Goal: Task Accomplishment & Management: Use online tool/utility

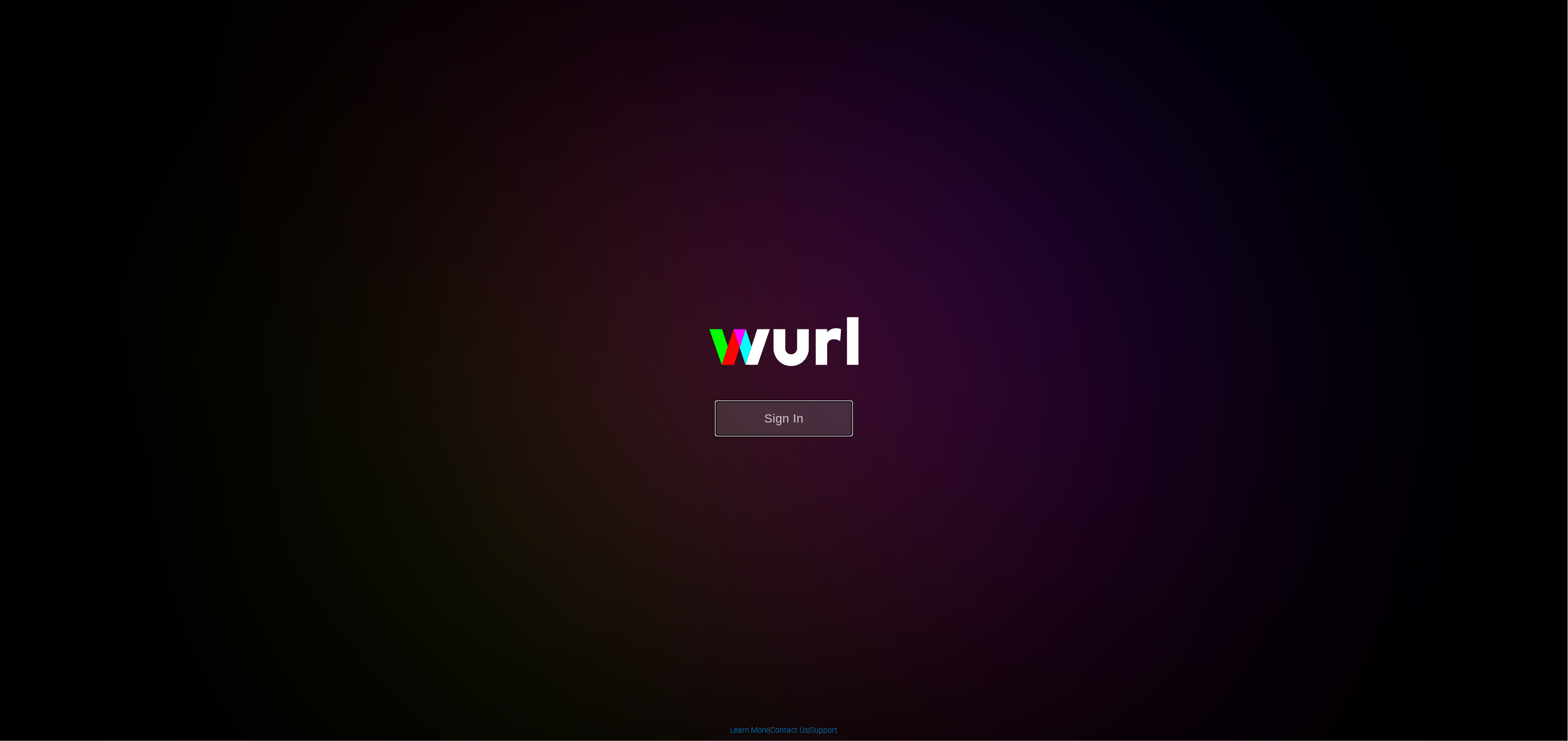
click at [800, 402] on button "Sign In" at bounding box center [784, 418] width 138 height 36
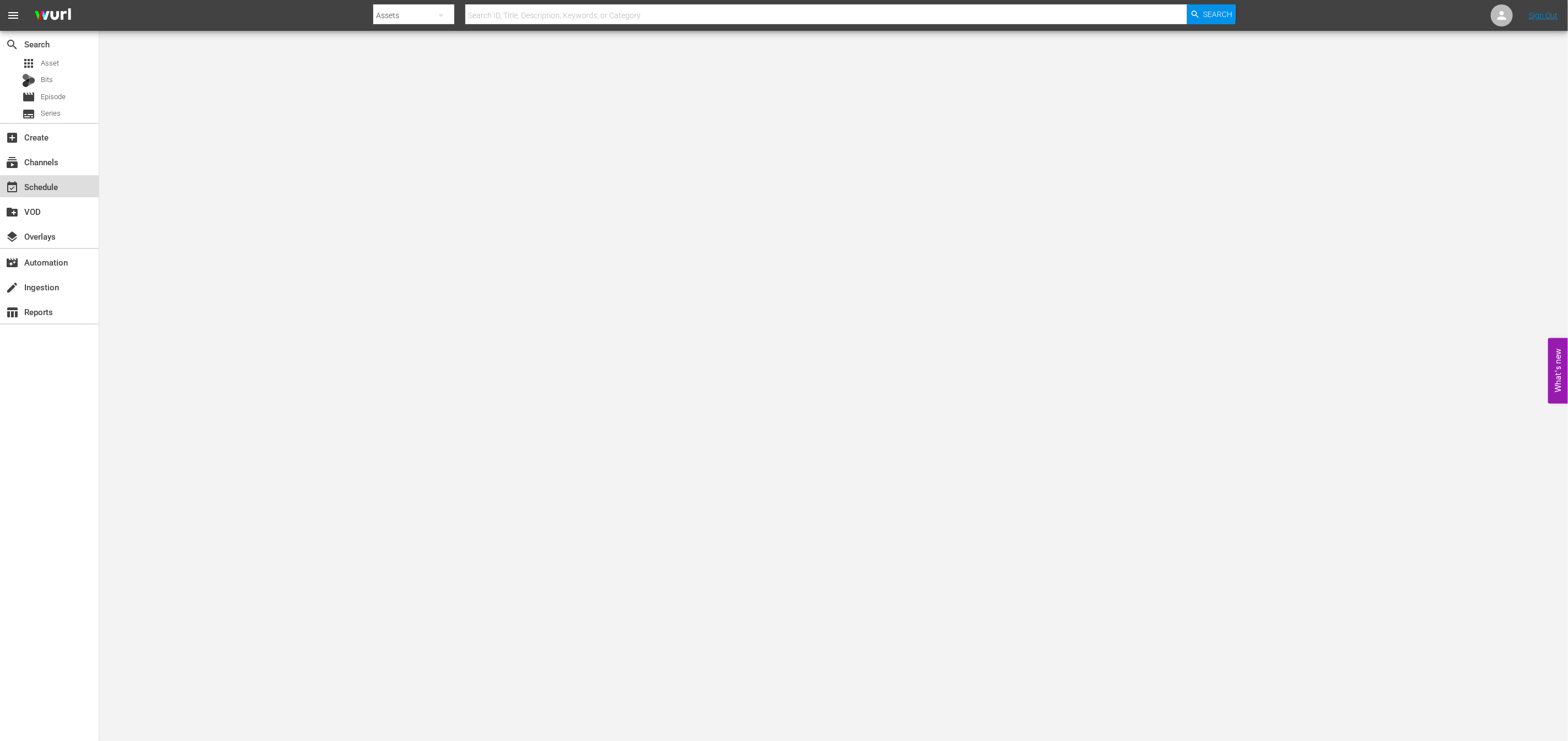
click at [53, 184] on div "event_available Schedule" at bounding box center [30, 185] width 61 height 10
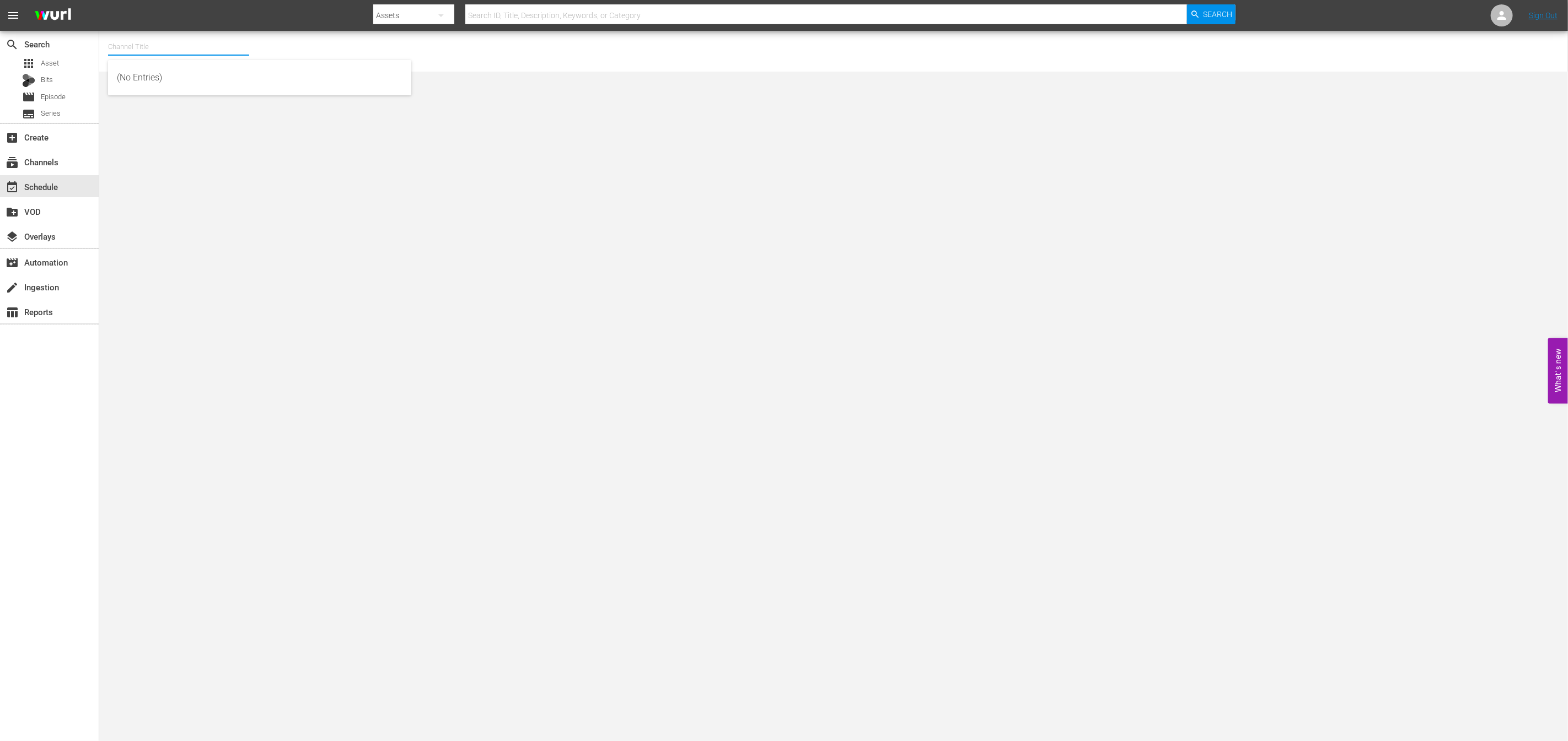
click at [133, 55] on input "text" at bounding box center [179, 46] width 141 height 26
click at [181, 47] on input "new kpop" at bounding box center [179, 46] width 141 height 26
click at [177, 142] on div "NEW KMOVIES([GEOGRAPHIC_DATA]) (1757 - new_id_co_newkmovies_1)" at bounding box center [259, 130] width 285 height 26
type input "NEW KMOVIES([GEOGRAPHIC_DATA]) (1757 - new_id_co_newkmovies_1)"
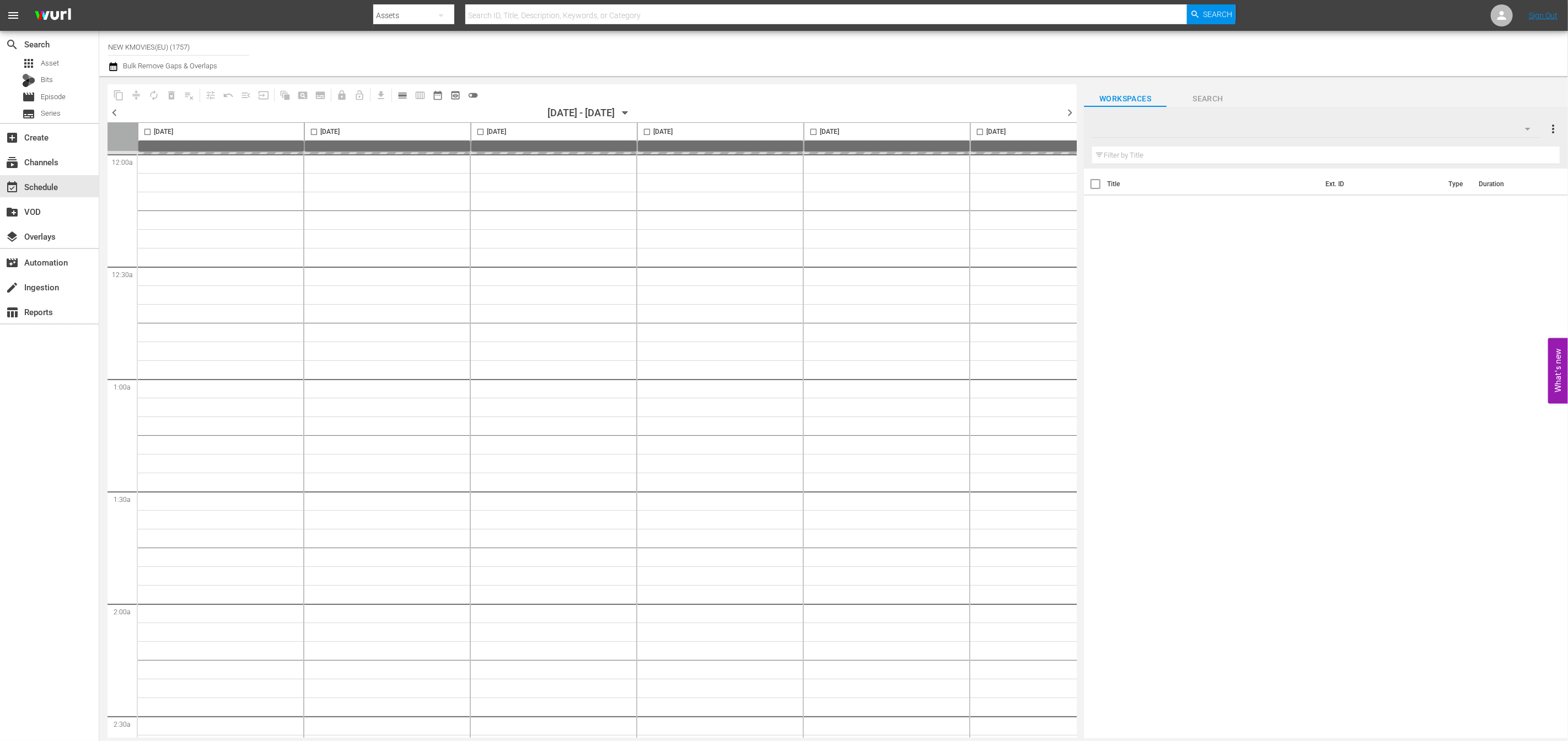
click at [158, 51] on input "NEW KMOVIES(EU) (1757)" at bounding box center [179, 46] width 141 height 26
click at [161, 46] on input "NEW KMOVIES(EU) (1757)" at bounding box center [179, 46] width 141 height 26
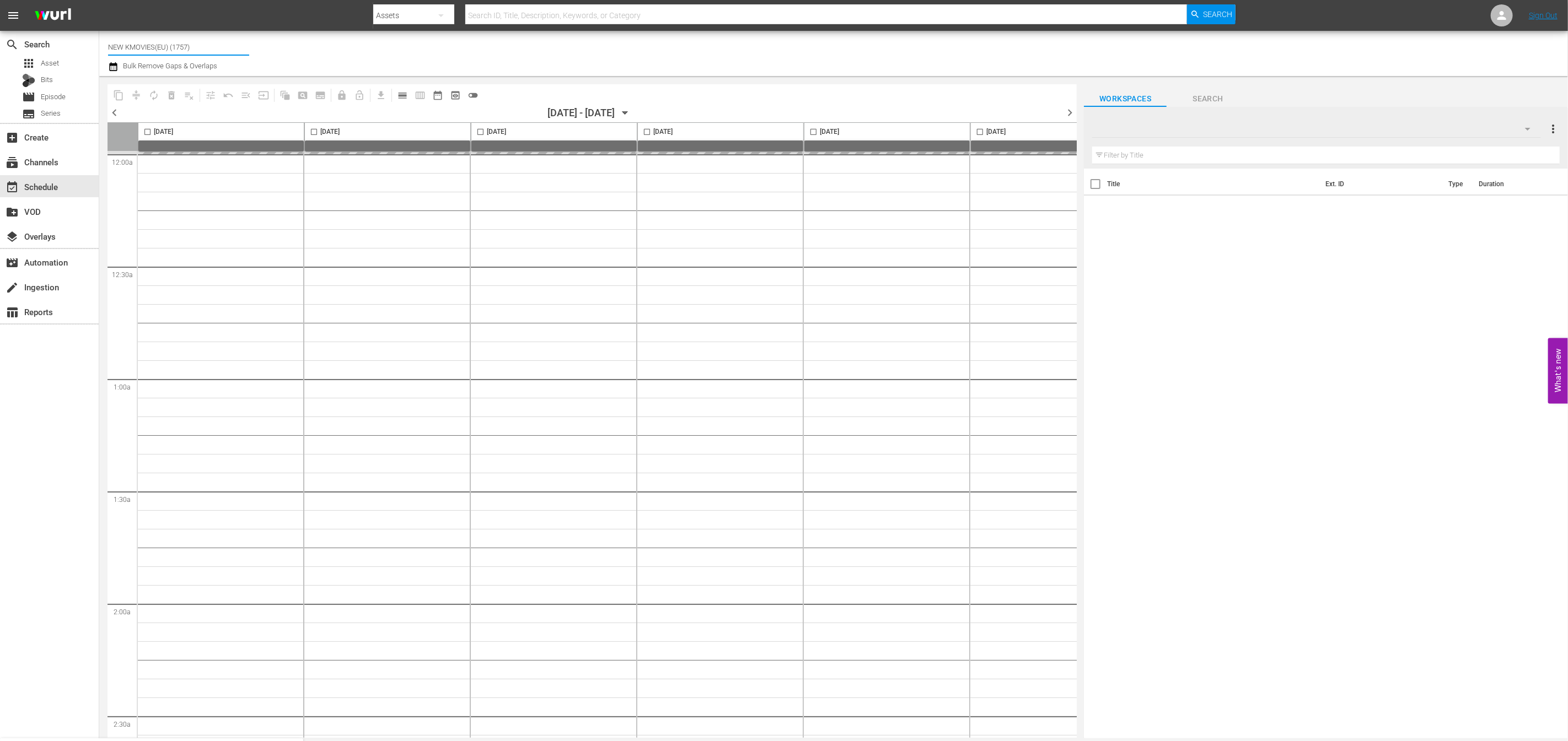
click at [161, 46] on input "NEW KMOVIES(EU) (1757)" at bounding box center [179, 46] width 141 height 26
click at [212, 77] on div "content_copy compress autorenew_outlined delete_forever_outlined playlist_remov…" at bounding box center [584, 407] width 969 height 663
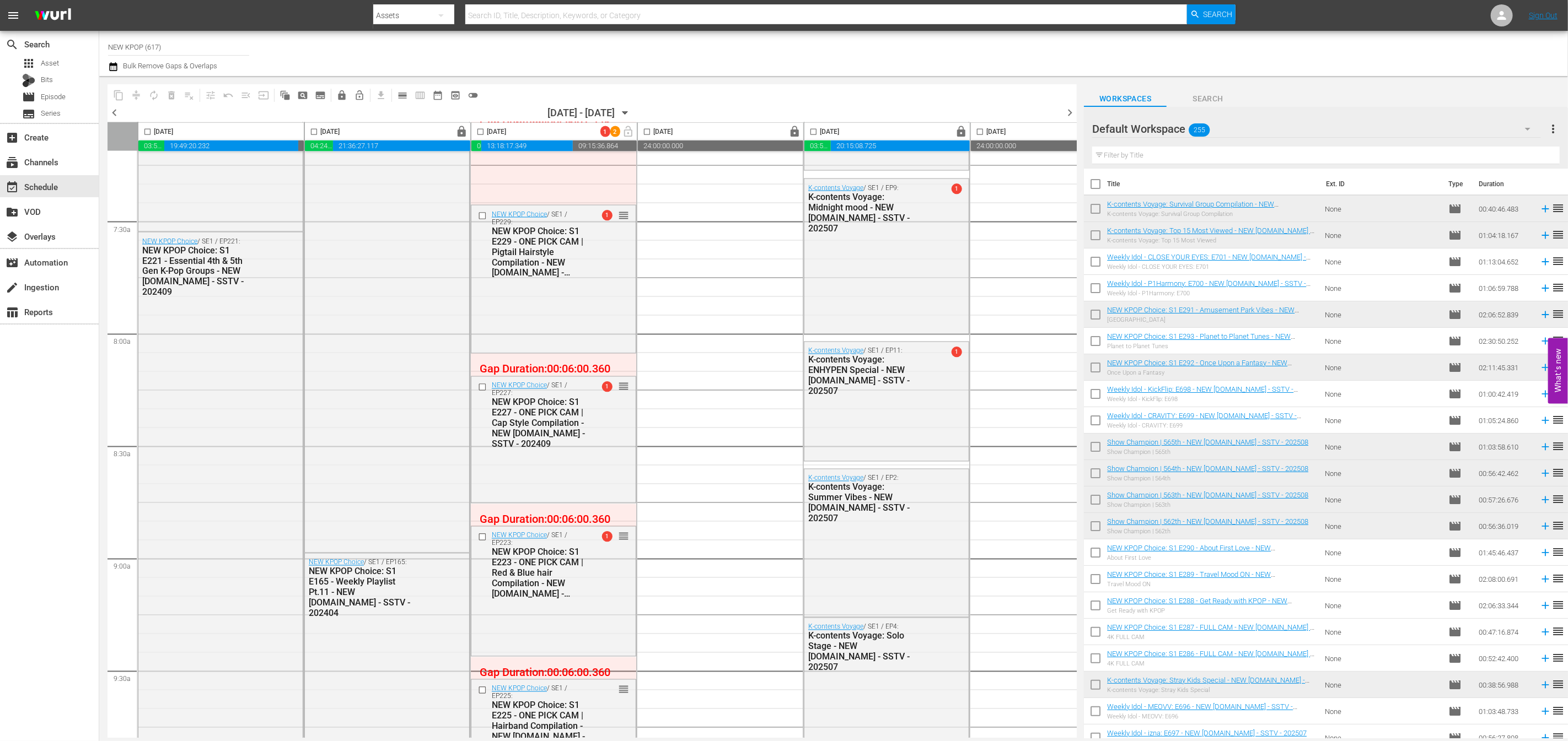
scroll to position [1756, 0]
